Goal: Task Accomplishment & Management: Manage account settings

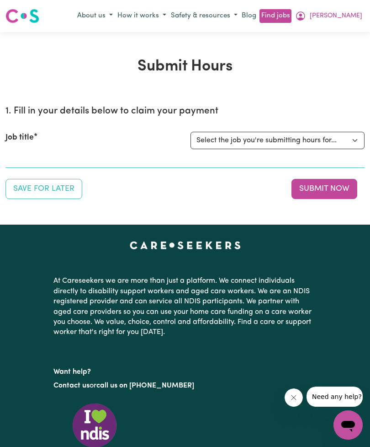
click at [354, 139] on select "Select the job you're submitting hours for..." at bounding box center [278, 140] width 174 height 17
click at [341, 148] on select "Select the job you're submitting hours for..." at bounding box center [278, 140] width 174 height 17
click at [66, 137] on div "Job title" at bounding box center [92, 140] width 185 height 17
click at [32, 139] on label "Job title" at bounding box center [19, 138] width 28 height 12
click at [191, 139] on select "Select the job you're submitting hours for..." at bounding box center [278, 140] width 174 height 17
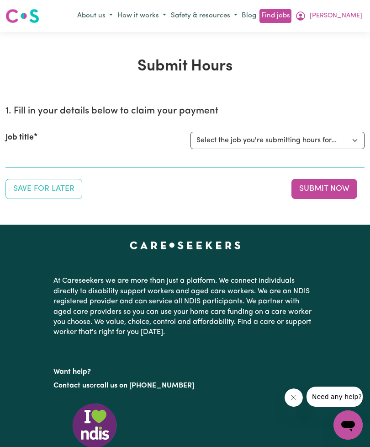
click at [168, 107] on h2 "1. Fill in your details below to claim your payment" at bounding box center [184, 111] width 359 height 11
click at [31, 138] on label "Job title" at bounding box center [19, 138] width 28 height 12
click at [191, 138] on select "Select the job you're submitting hours for..." at bounding box center [278, 140] width 174 height 17
click at [343, 22] on button "[PERSON_NAME]" at bounding box center [329, 16] width 72 height 16
click at [340, 53] on link "My Dashboard" at bounding box center [328, 51] width 72 height 17
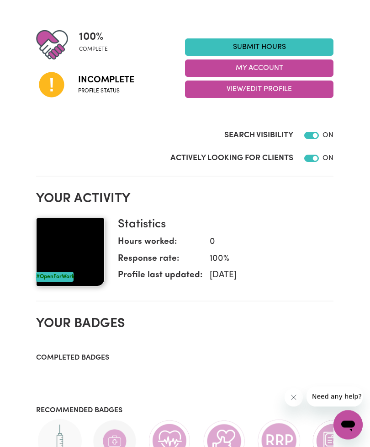
scroll to position [97, 0]
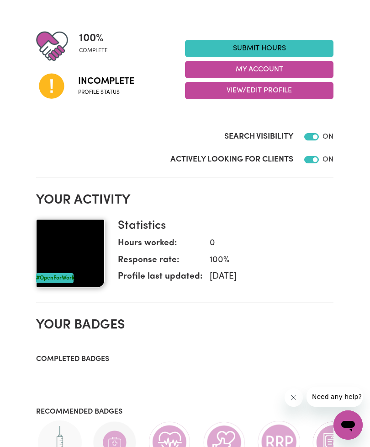
click at [308, 88] on button "View/Edit Profile" at bounding box center [259, 90] width 149 height 17
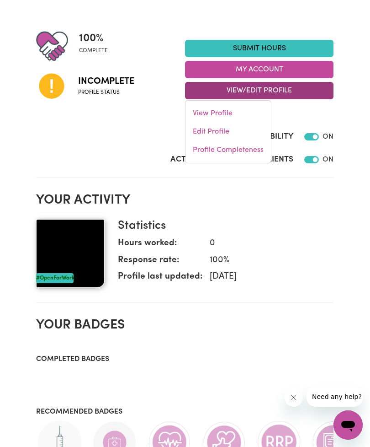
click at [224, 130] on link "Edit Profile" at bounding box center [229, 132] width 86 height 18
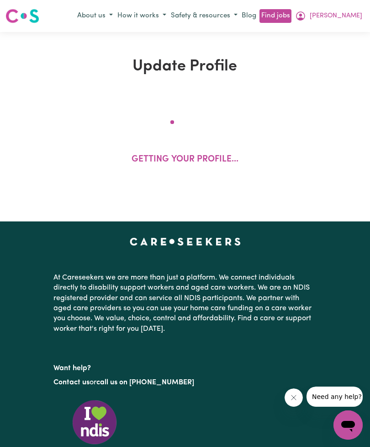
select select "[DEMOGRAPHIC_DATA]"
select select "Australian PR"
select select "Studying a healthcare related degree or qualification"
select select "40"
select select "45"
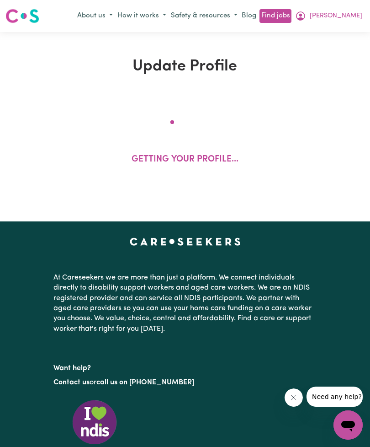
select select "50"
select select "53"
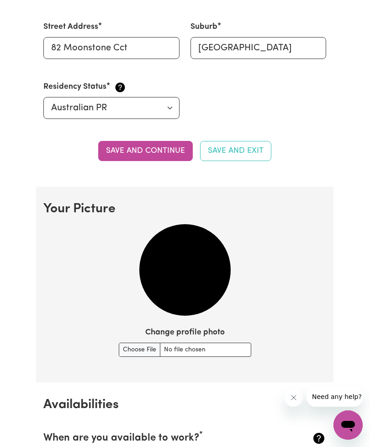
scroll to position [571, 0]
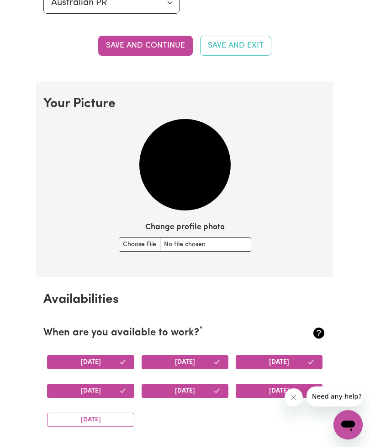
click at [230, 244] on input "Change profile photo" at bounding box center [185, 245] width 133 height 14
type input "C:\fakepath\image.jpg"
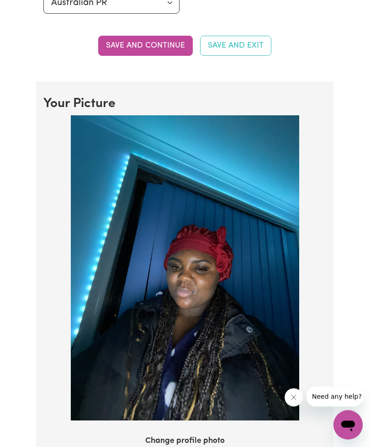
scroll to position [572, 0]
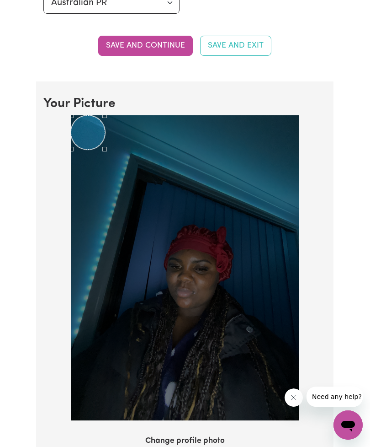
click at [94, 126] on div "Use the arrow keys to move the crop selection area" at bounding box center [88, 132] width 34 height 34
click at [93, 141] on div "Use the arrow keys to move the crop selection area" at bounding box center [88, 132] width 34 height 34
click at [93, 140] on div "Use the arrow keys to move the crop selection area" at bounding box center [88, 132] width 34 height 34
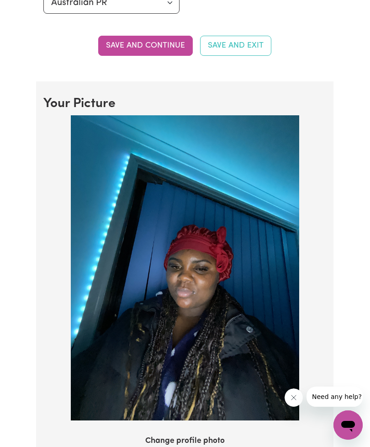
click at [204, 262] on img at bounding box center [185, 267] width 229 height 305
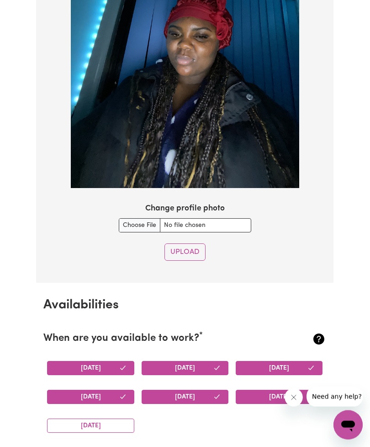
click at [197, 247] on button "Upload" at bounding box center [185, 252] width 41 height 17
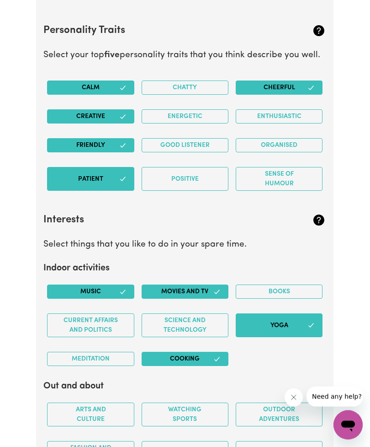
scroll to position [1522, 0]
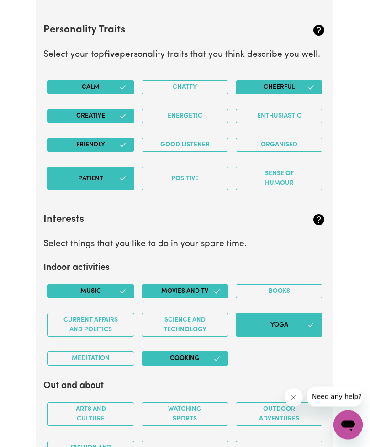
click at [200, 167] on button "Positive" at bounding box center [185, 179] width 87 height 24
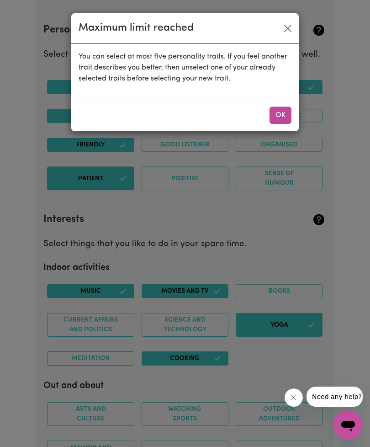
click at [288, 34] on button "Close" at bounding box center [288, 28] width 15 height 15
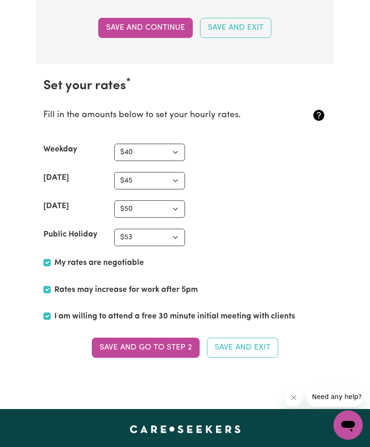
scroll to position [2173, 0]
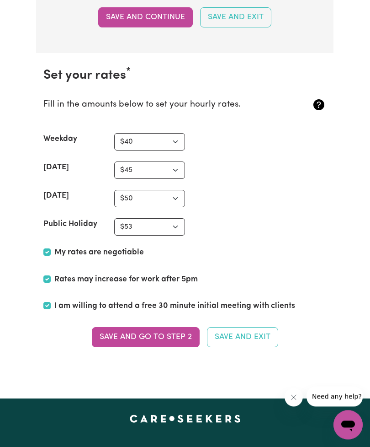
click at [171, 334] on button "Save and go to Step 2" at bounding box center [146, 337] width 108 height 20
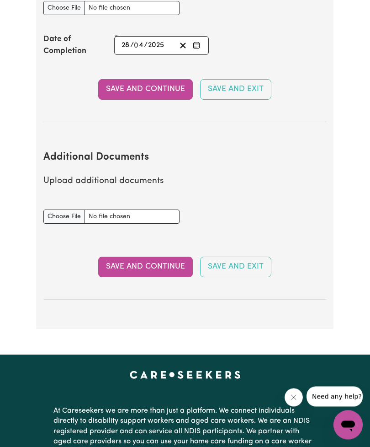
scroll to position [1721, 0]
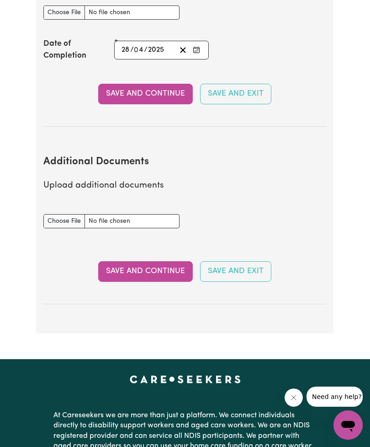
click at [157, 261] on button "Save and Continue" at bounding box center [145, 271] width 95 height 20
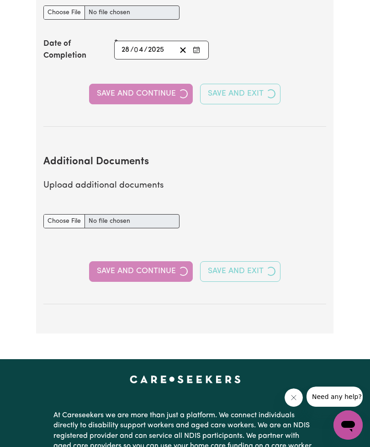
select select "2020"
select select "2023"
select select "2024"
select select "2025"
select select "Certificate III (Individual Support)"
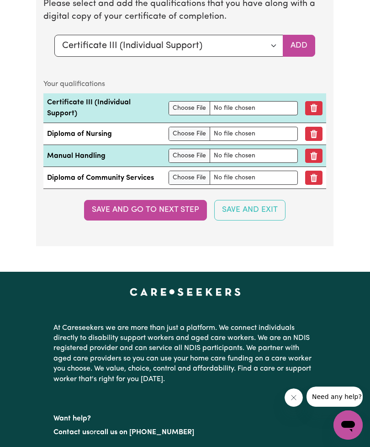
scroll to position [2638, 0]
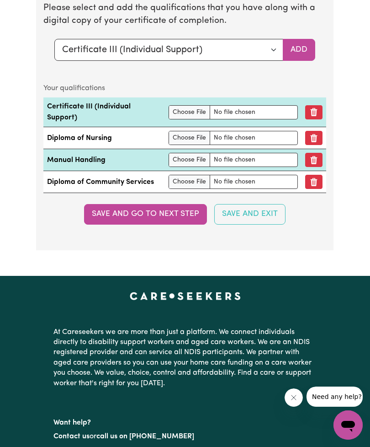
click at [153, 214] on button "Save and go to next step" at bounding box center [145, 214] width 123 height 20
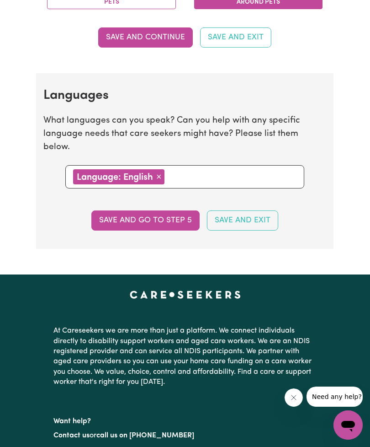
scroll to position [884, 0]
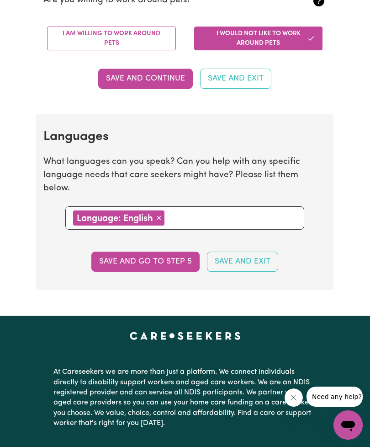
click at [166, 252] on button "Save and go to step 5" at bounding box center [145, 262] width 108 height 20
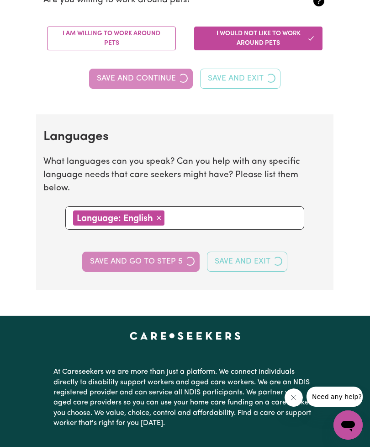
select select "I am providing services by being employed by an organisation"
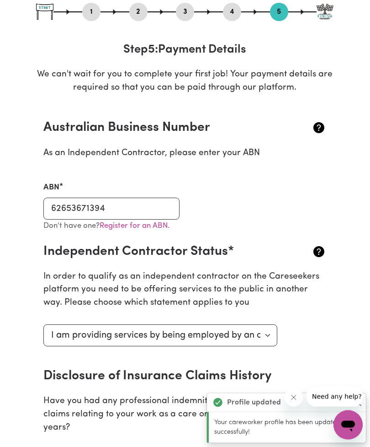
scroll to position [112, 0]
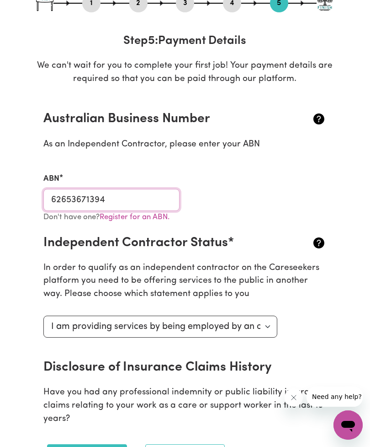
click at [156, 197] on input "62653671394" at bounding box center [111, 200] width 136 height 22
type input "6"
click at [141, 225] on div "Don't have one? Register for an ABN." at bounding box center [111, 223] width 147 height 24
click at [154, 218] on link "Register for an ABN." at bounding box center [135, 217] width 70 height 8
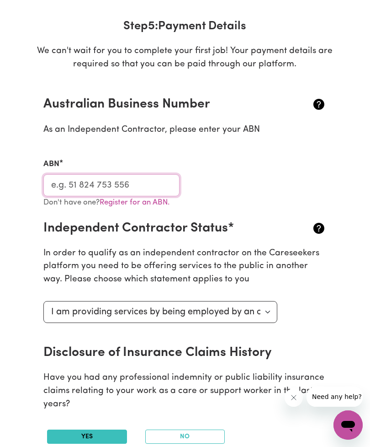
click at [151, 190] on input "ABN" at bounding box center [111, 185] width 136 height 22
click at [143, 189] on input "ABN" at bounding box center [111, 185] width 136 height 22
paste input "54 768 606 541"
type input "54 768 606 541"
click at [277, 176] on div "ABN 54 768 606 541" at bounding box center [185, 171] width 294 height 48
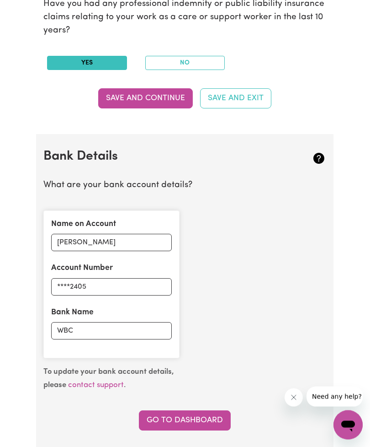
scroll to position [509, 0]
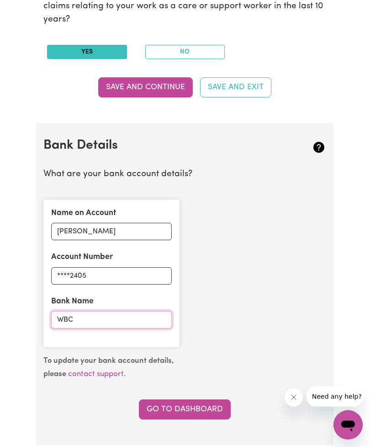
click at [141, 319] on input "WBC" at bounding box center [111, 319] width 121 height 17
click at [142, 314] on input "WBC" at bounding box center [111, 319] width 121 height 17
click at [128, 319] on input "WBC" at bounding box center [111, 319] width 121 height 17
click at [127, 318] on input "WBC" at bounding box center [111, 319] width 121 height 17
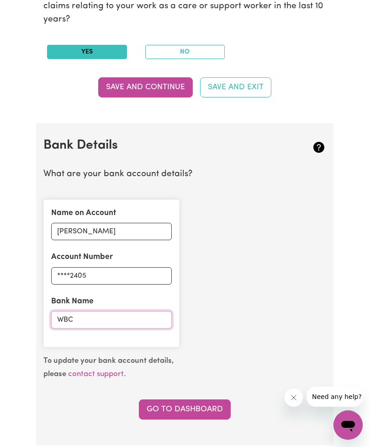
click at [125, 322] on input "WBC" at bounding box center [111, 319] width 121 height 17
click at [132, 311] on input "WBC" at bounding box center [111, 319] width 121 height 17
click at [147, 275] on input "****2405" at bounding box center [111, 275] width 121 height 17
click at [147, 234] on input "[PERSON_NAME]" at bounding box center [111, 231] width 121 height 17
click at [318, 140] on icon at bounding box center [319, 147] width 15 height 15
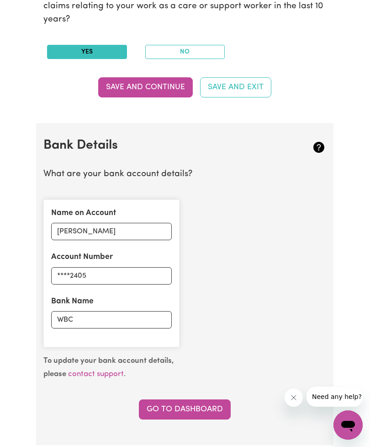
click at [327, 140] on icon at bounding box center [319, 147] width 15 height 15
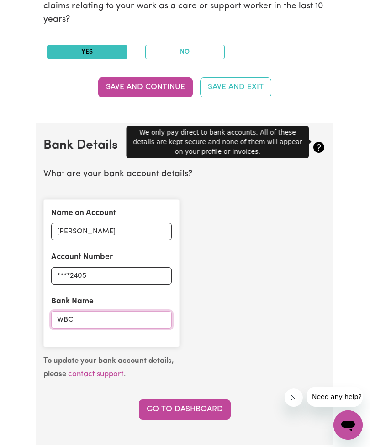
click at [150, 316] on input "WBC" at bounding box center [111, 319] width 121 height 17
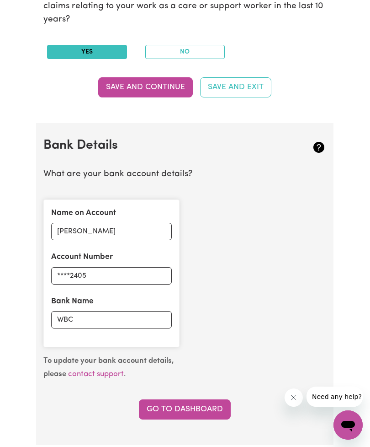
click at [108, 370] on link "contact support" at bounding box center [96, 374] width 56 height 8
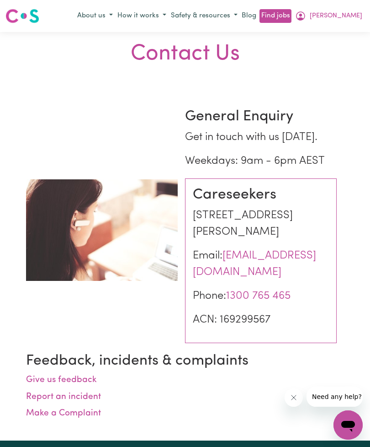
select select "[DEMOGRAPHIC_DATA]"
select select "Australian PR"
select select "Studying a healthcare related degree or qualification"
select select "40"
select select "45"
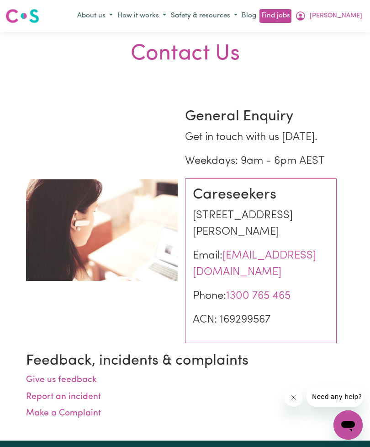
select select "50"
select select "53"
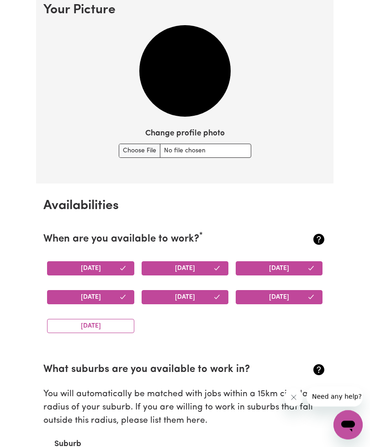
scroll to position [649, 0]
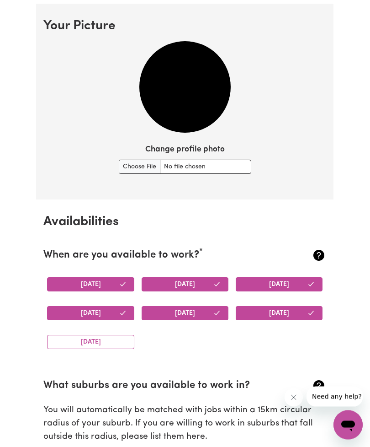
click at [229, 166] on input "Change profile photo" at bounding box center [185, 167] width 133 height 14
type input "C:\fakepath\image.jpg"
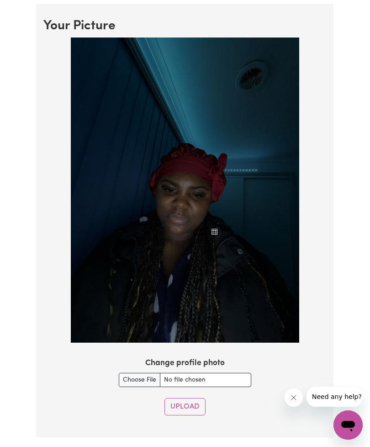
click at [214, 227] on div "Use the arrow keys to move the south west drag handle to change the crop select…" at bounding box center [217, 229] width 11 height 11
click at [214, 227] on img at bounding box center [185, 190] width 229 height 305
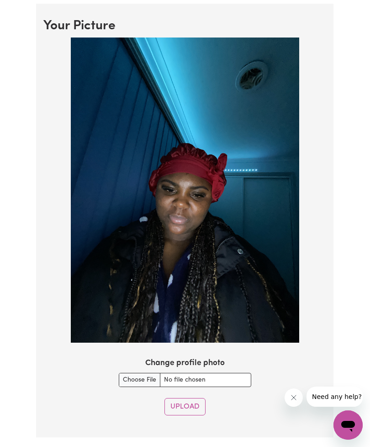
click at [219, 215] on img at bounding box center [185, 190] width 229 height 305
click at [199, 407] on button "Upload" at bounding box center [185, 406] width 41 height 17
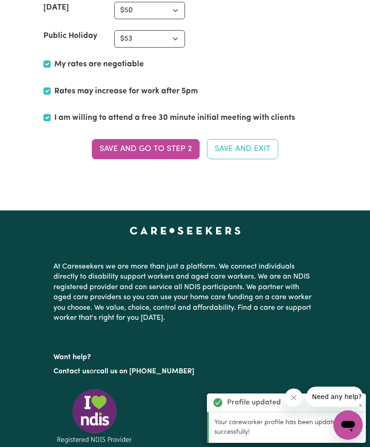
click at [177, 140] on button "Save and go to Step 2" at bounding box center [146, 149] width 108 height 20
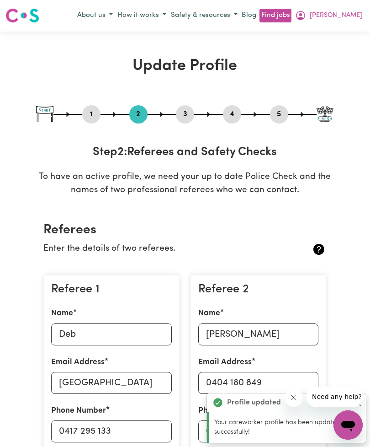
scroll to position [0, 0]
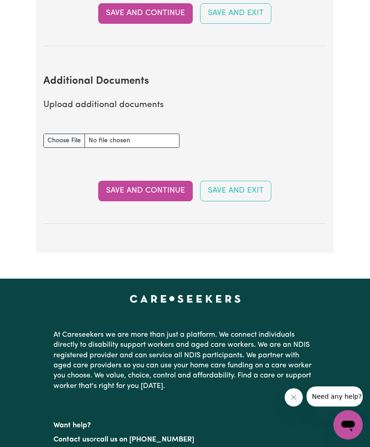
click at [159, 182] on button "Save and Continue" at bounding box center [145, 191] width 95 height 20
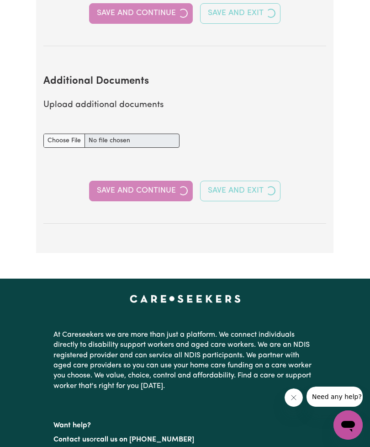
select select "2020"
select select "2023"
select select "2024"
select select "2025"
select select "Certificate III (Individual Support)"
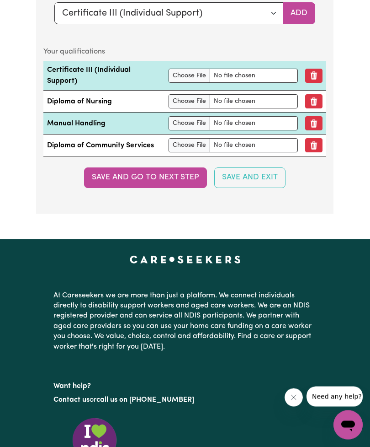
scroll to position [2676, 0]
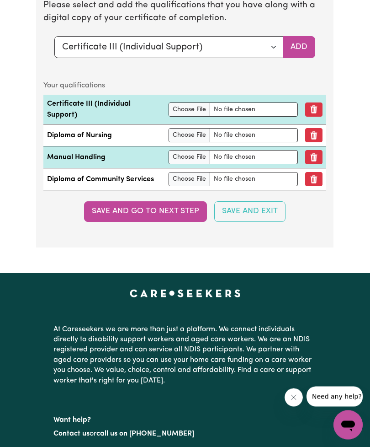
click at [172, 208] on button "Save and go to next step" at bounding box center [145, 212] width 123 height 20
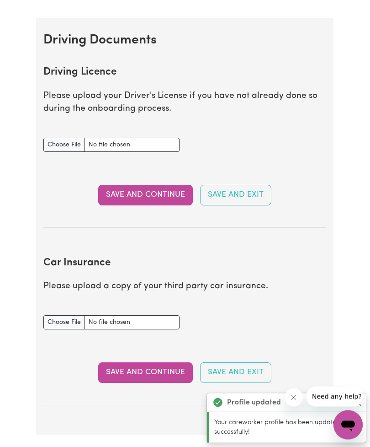
scroll to position [0, 0]
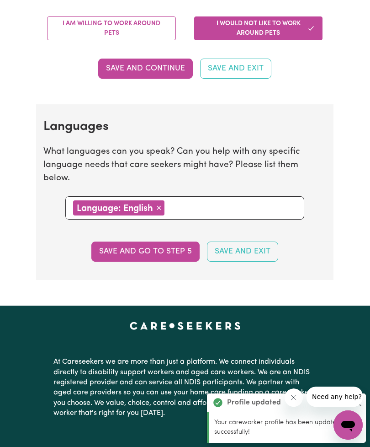
click at [187, 241] on button "Save and go to step 5" at bounding box center [145, 251] width 108 height 20
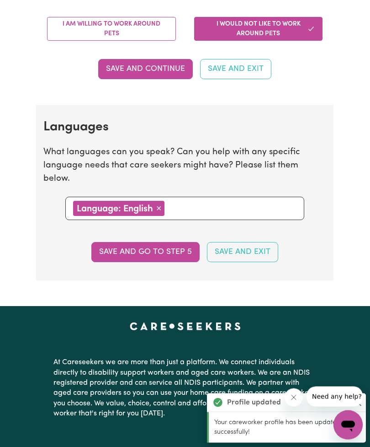
select select "I am providing services by being employed by an organisation"
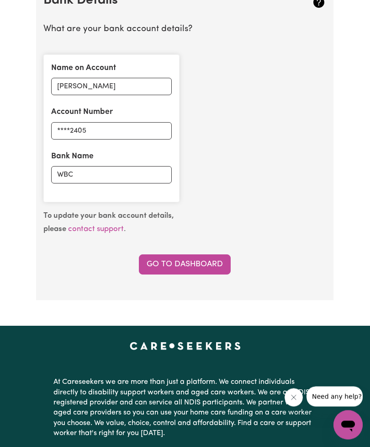
scroll to position [648, 0]
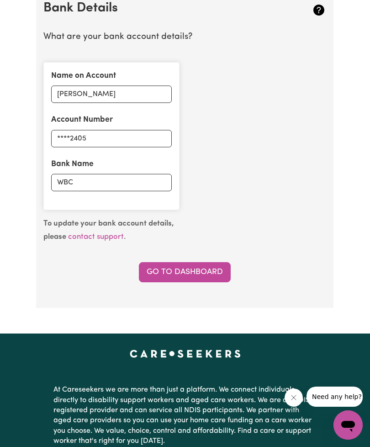
click at [223, 270] on link "Go to Dashboard" at bounding box center [185, 272] width 92 height 20
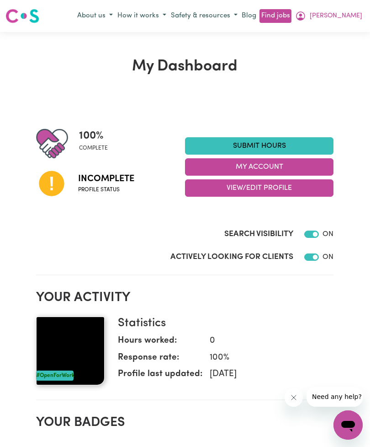
click at [290, 153] on link "Submit Hours" at bounding box center [259, 145] width 149 height 17
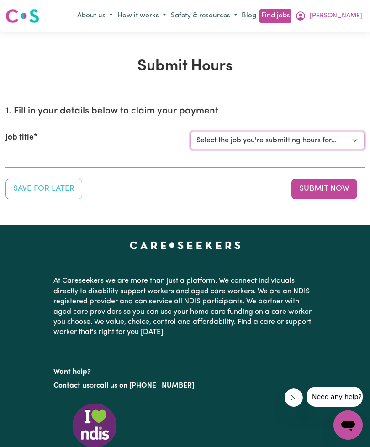
click at [347, 140] on select "Select the job you're submitting hours for..." at bounding box center [278, 140] width 174 height 17
click at [340, 147] on select "Select the job you're submitting hours for..." at bounding box center [278, 140] width 174 height 17
click at [34, 139] on label "Job title" at bounding box center [19, 138] width 28 height 12
click at [191, 139] on select "Select the job you're submitting hours for..." at bounding box center [278, 140] width 174 height 17
click at [355, 128] on div "Job title Select the job you're submitting hours for..." at bounding box center [184, 140] width 359 height 39
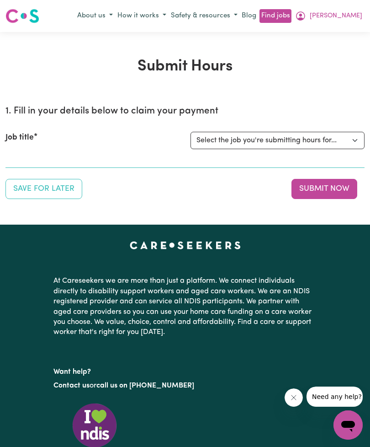
click at [369, 33] on div "Submit Hours 1. Fill in your details below to claim your payment Job title Sele…" at bounding box center [185, 128] width 370 height 193
click at [169, 19] on button "How it works" at bounding box center [142, 16] width 54 height 15
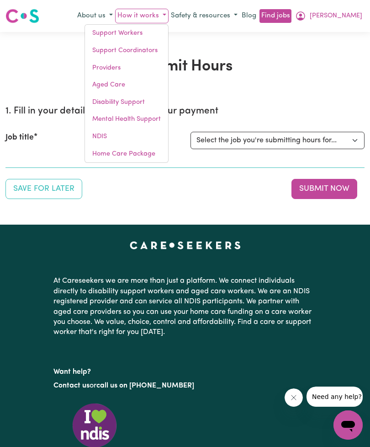
click at [162, 87] on link "Aged Care" at bounding box center [126, 84] width 83 height 17
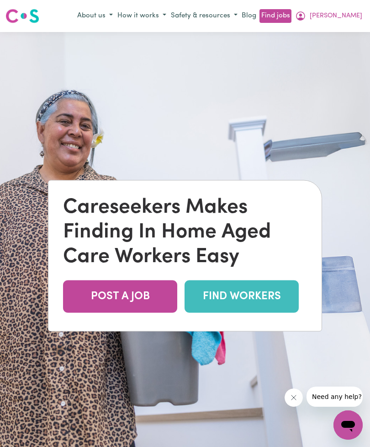
click at [348, 21] on button "[PERSON_NAME]" at bounding box center [329, 16] width 72 height 16
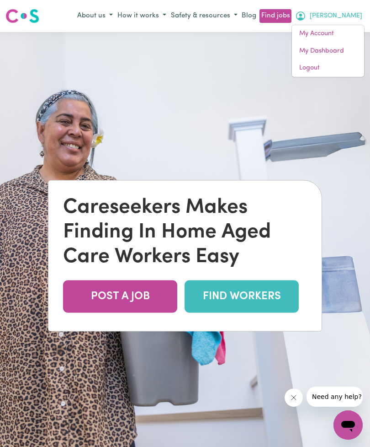
click at [340, 54] on link "My Dashboard" at bounding box center [328, 51] width 72 height 17
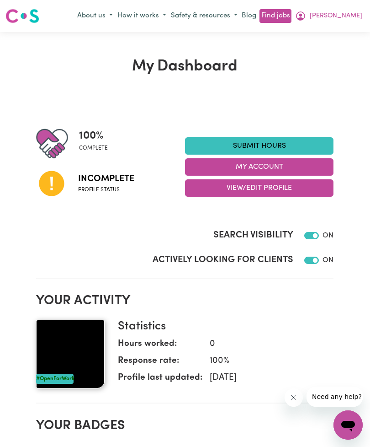
click at [316, 165] on button "My Account" at bounding box center [259, 166] width 149 height 17
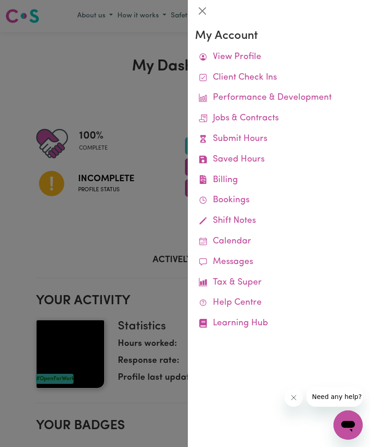
click at [285, 117] on link "Jobs & Contracts" at bounding box center [279, 118] width 168 height 21
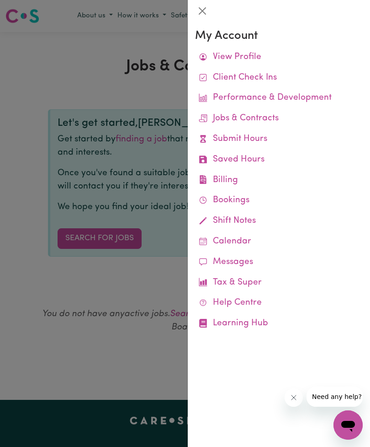
click at [152, 320] on div at bounding box center [185, 223] width 370 height 447
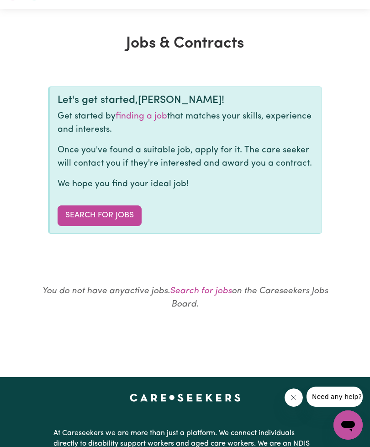
click at [126, 220] on link "Search for Jobs" at bounding box center [100, 215] width 84 height 20
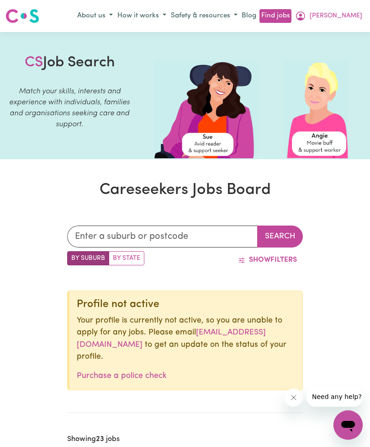
click at [350, 15] on span "[PERSON_NAME]" at bounding box center [336, 16] width 53 height 10
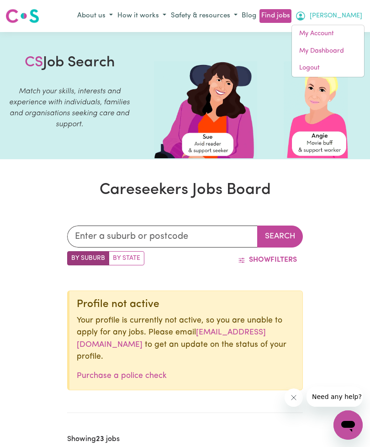
click at [348, 55] on link "My Dashboard" at bounding box center [328, 51] width 72 height 17
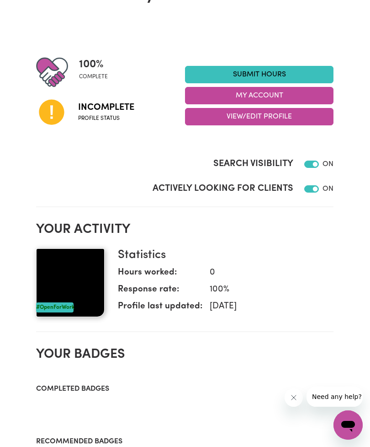
scroll to position [72, 0]
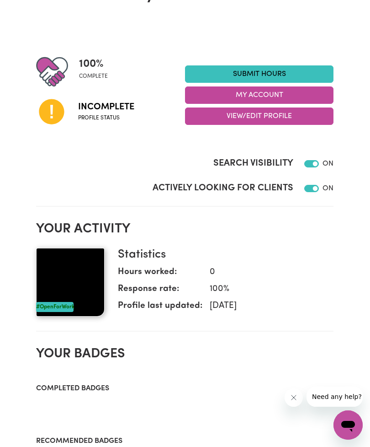
click at [307, 123] on button "View/Edit Profile" at bounding box center [259, 115] width 149 height 17
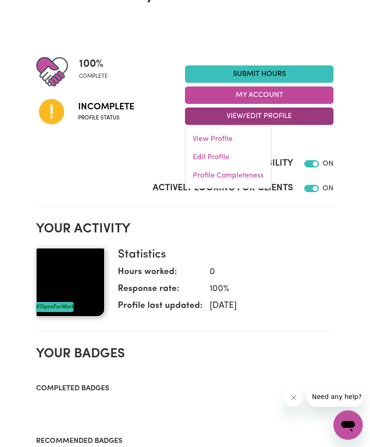
scroll to position [0, 0]
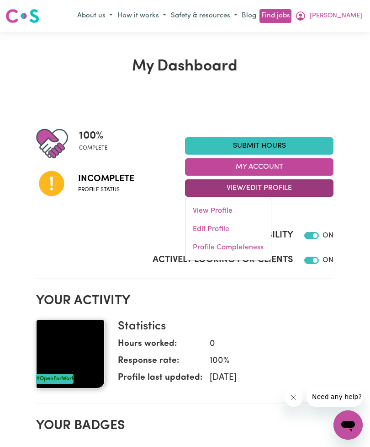
click at [349, 15] on span "[PERSON_NAME]" at bounding box center [336, 16] width 53 height 10
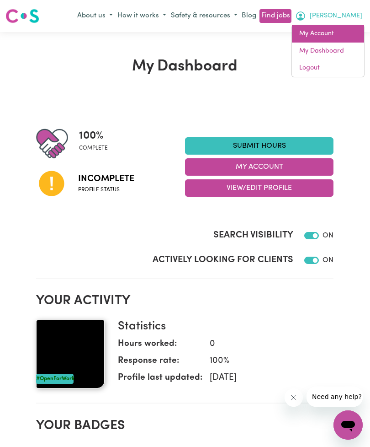
click at [328, 35] on link "My Account" at bounding box center [328, 33] width 72 height 17
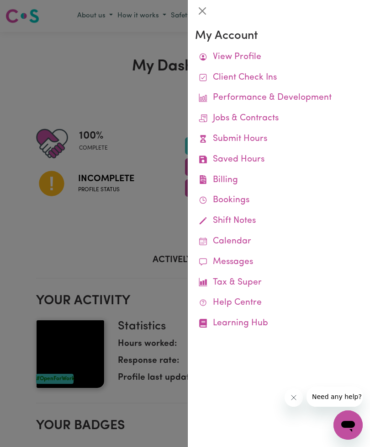
click at [240, 322] on link "Learning Hub" at bounding box center [279, 323] width 168 height 21
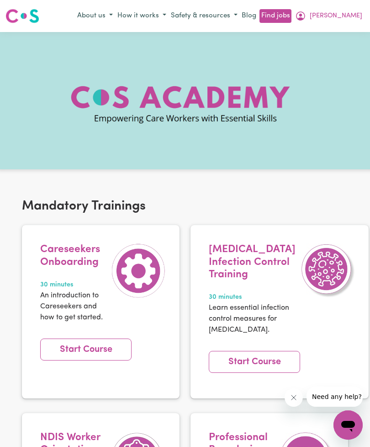
click at [105, 340] on link "Start Course" at bounding box center [85, 349] width 91 height 22
